Goal: Transaction & Acquisition: Purchase product/service

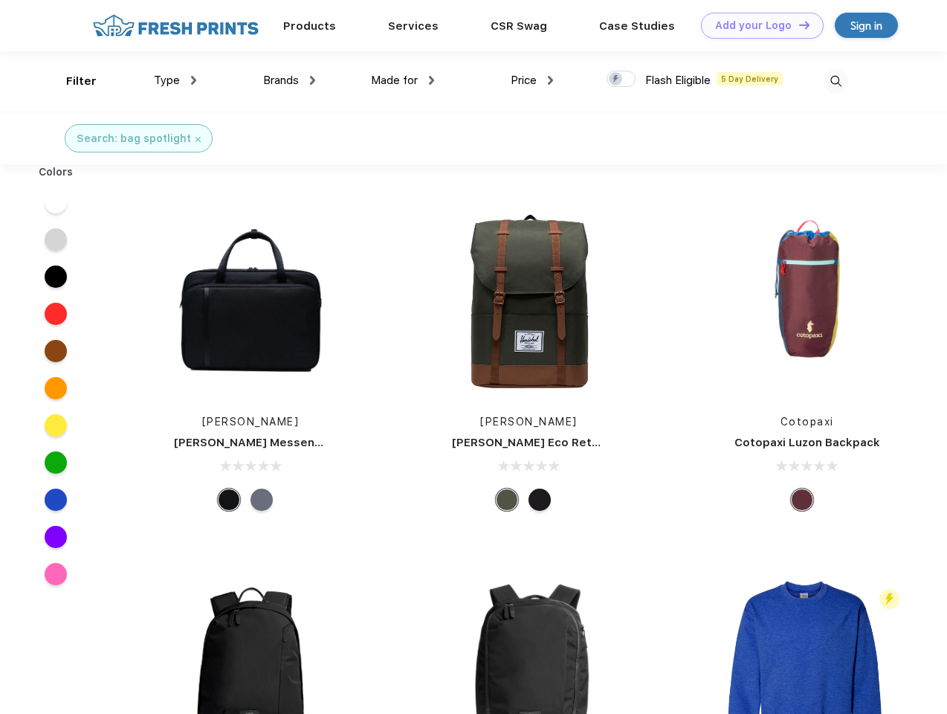
click at [757, 25] on link "Add your Logo Design Tool" at bounding box center [762, 26] width 123 height 26
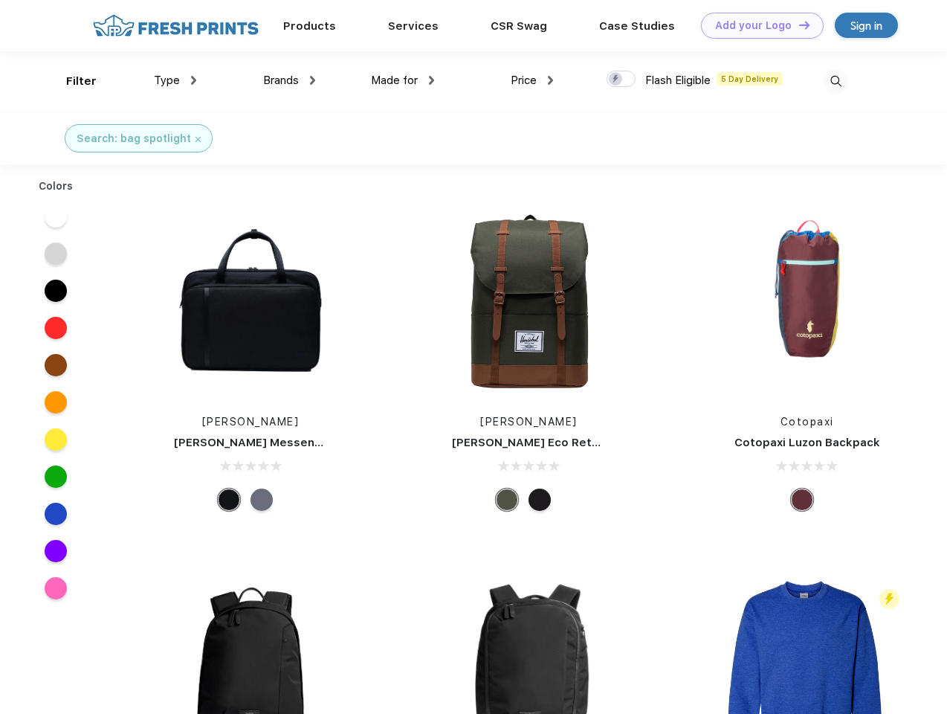
click at [0, 0] on div "Design Tool" at bounding box center [0, 0] width 0 height 0
click at [798, 25] on link "Add your Logo Design Tool" at bounding box center [762, 26] width 123 height 26
click at [71, 81] on div "Filter" at bounding box center [81, 81] width 30 height 17
click at [175, 80] on span "Type" at bounding box center [167, 80] width 26 height 13
click at [289, 80] on span "Brands" at bounding box center [281, 80] width 36 height 13
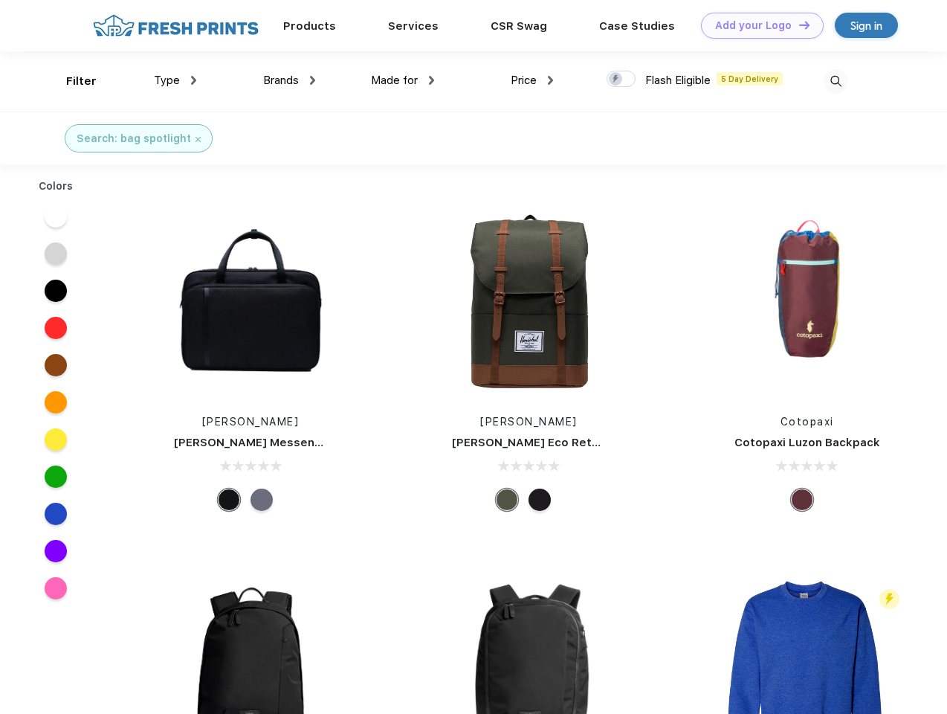
click at [403, 80] on span "Made for" at bounding box center [394, 80] width 47 height 13
click at [532, 80] on span "Price" at bounding box center [524, 80] width 26 height 13
click at [622, 80] on div at bounding box center [621, 79] width 29 height 16
click at [616, 80] on input "checkbox" at bounding box center [612, 75] width 10 height 10
click at [836, 81] on img at bounding box center [836, 81] width 25 height 25
